Goal: Navigation & Orientation: Find specific page/section

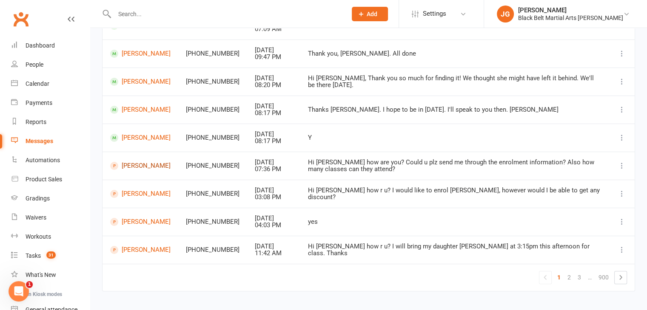
scroll to position [155, 0]
click at [569, 277] on link "2" at bounding box center [569, 278] width 10 height 12
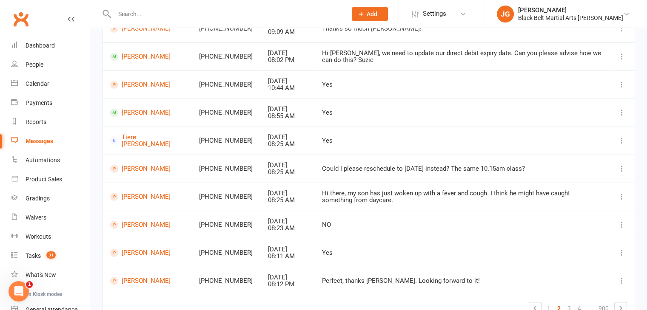
scroll to position [128, 0]
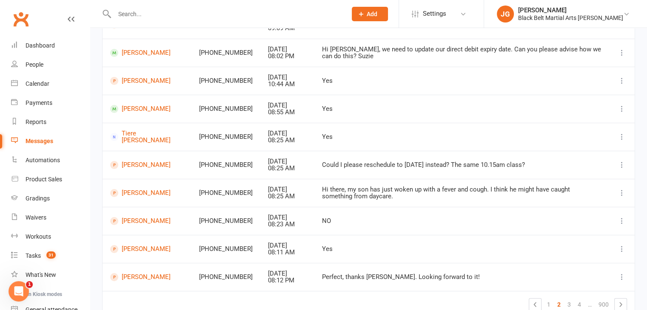
click at [22, 28] on link "Clubworx" at bounding box center [20, 19] width 21 height 21
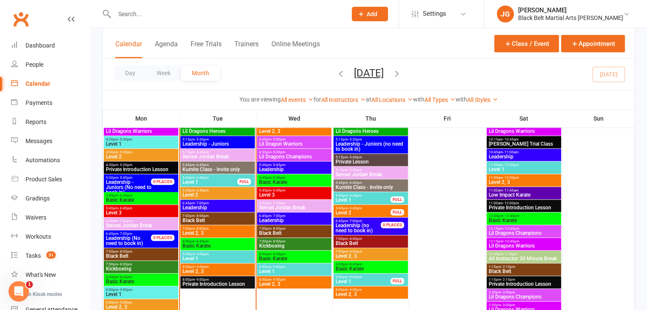
scroll to position [968, 0]
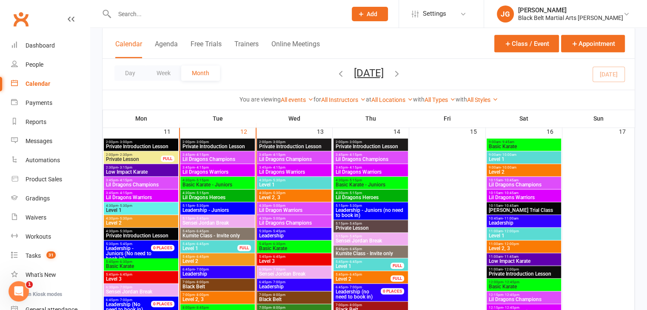
click at [232, 159] on span "Lil Dragons Champions" at bounding box center [217, 159] width 71 height 5
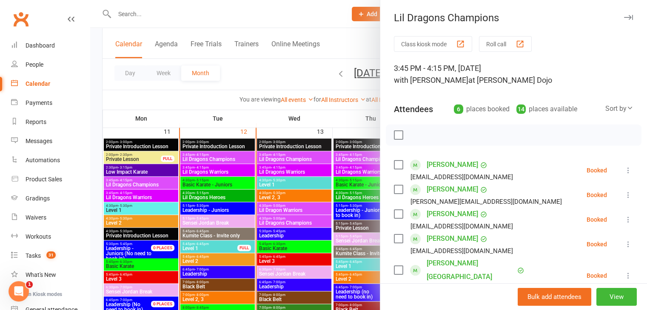
click at [265, 150] on div at bounding box center [368, 155] width 556 height 310
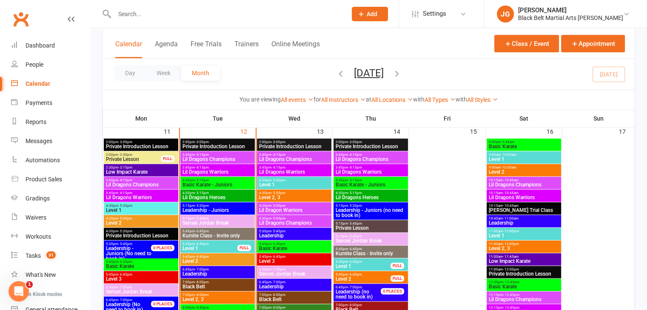
click at [207, 167] on span "3:45pm - 4:15pm" at bounding box center [217, 168] width 71 height 4
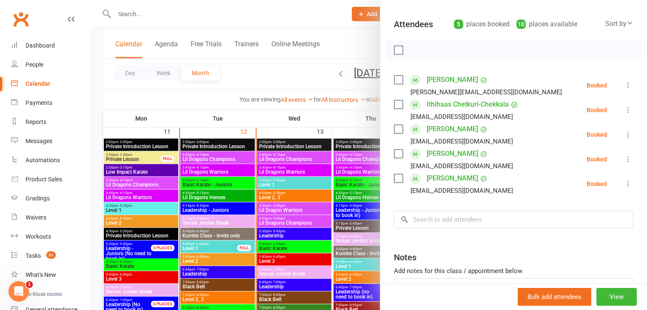
scroll to position [86, 0]
click at [314, 158] on div at bounding box center [368, 155] width 556 height 310
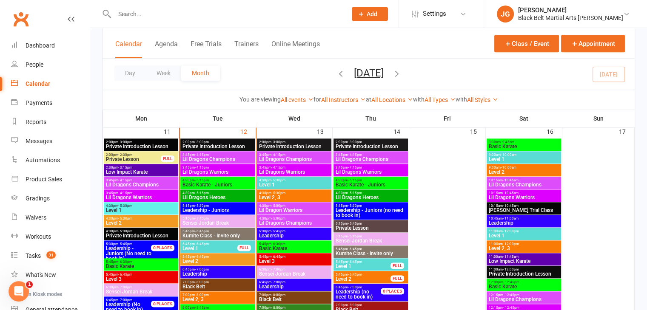
click at [215, 181] on span "4:30pm - 5:15pm" at bounding box center [217, 181] width 71 height 4
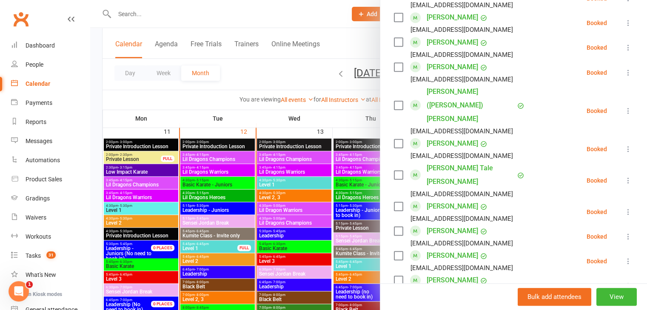
scroll to position [552, 0]
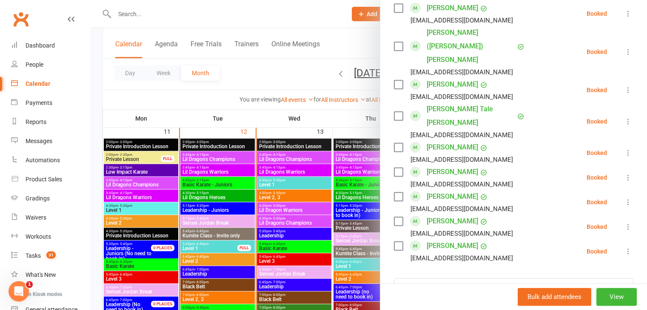
click at [250, 222] on div at bounding box center [368, 155] width 556 height 310
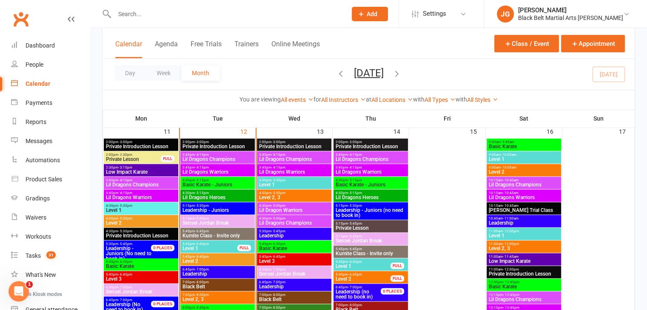
click at [233, 195] on span "Lil Dragons Heroes" at bounding box center [217, 197] width 71 height 5
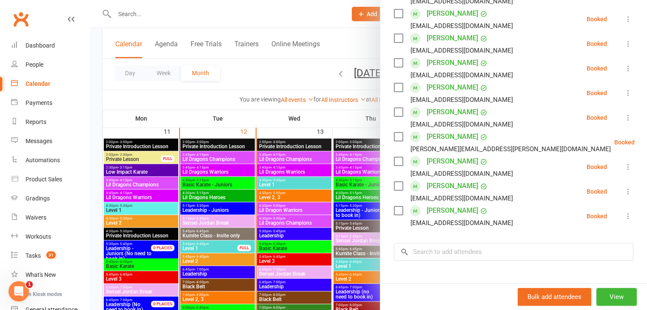
scroll to position [178, 0]
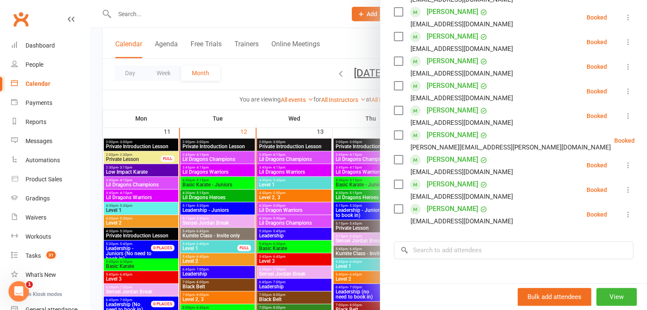
click at [305, 186] on div at bounding box center [368, 155] width 556 height 310
